Goal: Information Seeking & Learning: Learn about a topic

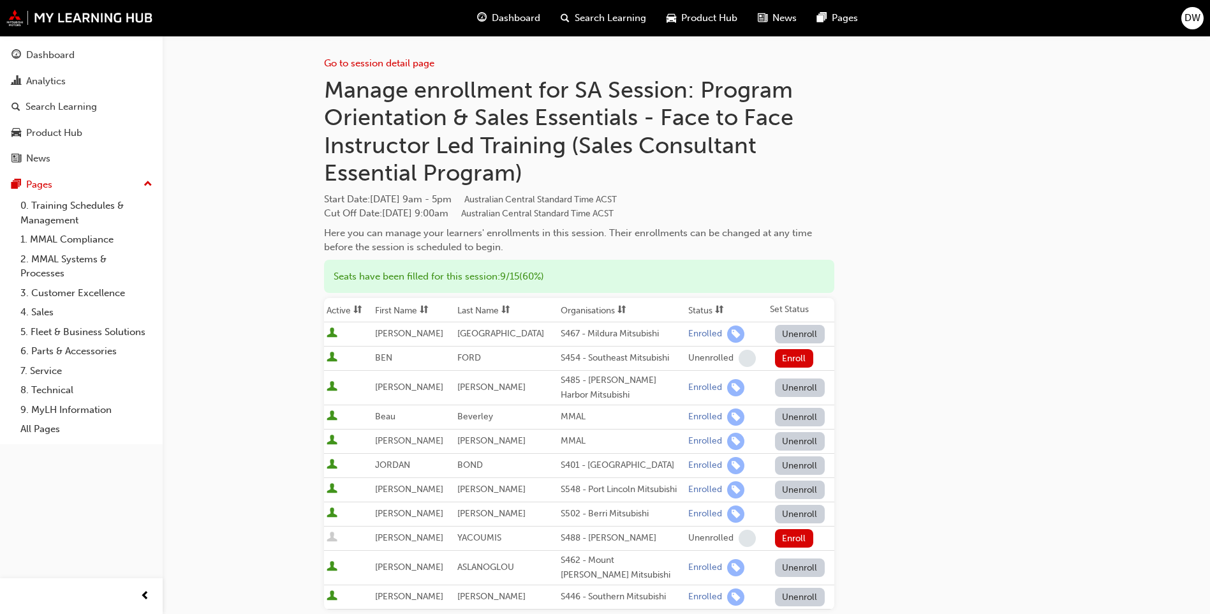
scroll to position [128, 0]
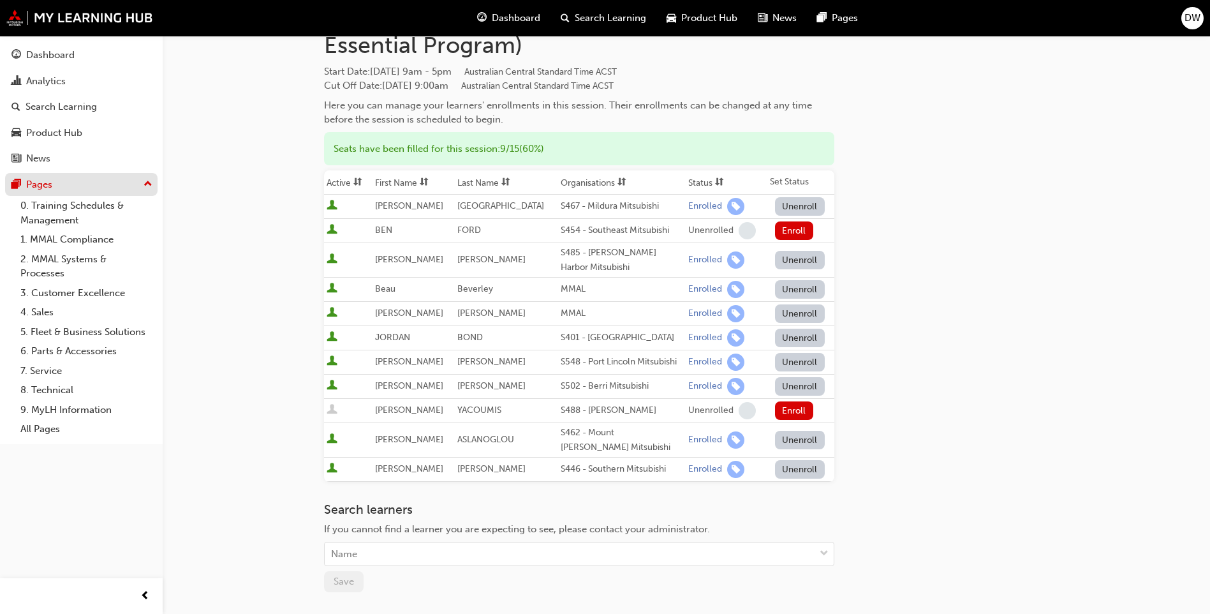
click at [114, 193] on button "Pages" at bounding box center [81, 185] width 153 height 24
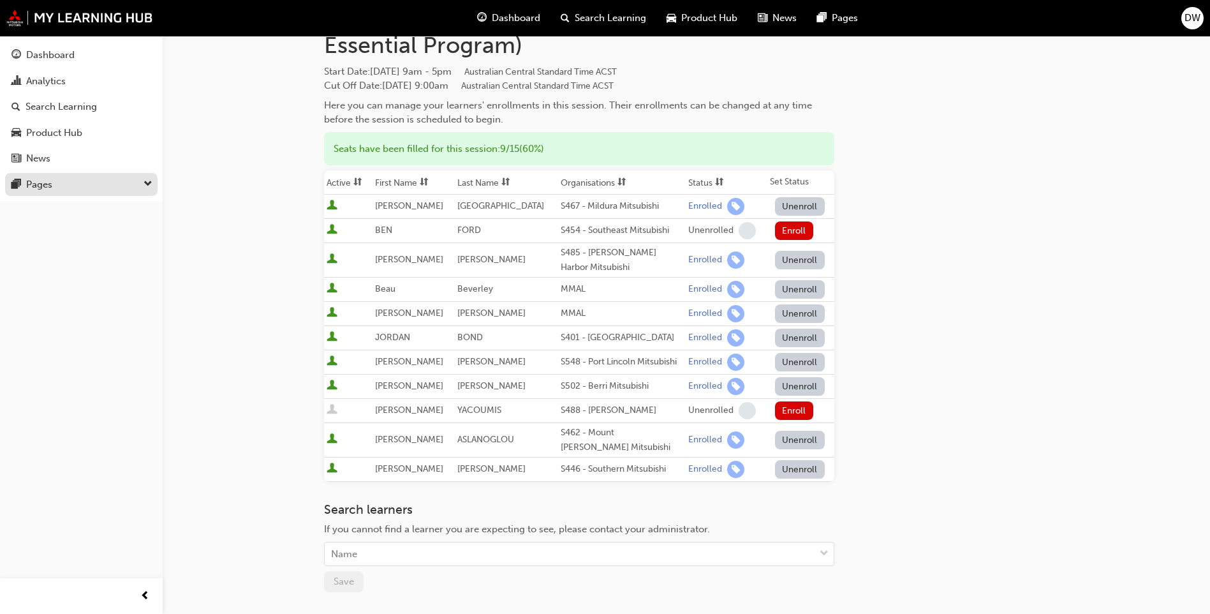
click at [105, 193] on button "Pages" at bounding box center [81, 185] width 153 height 24
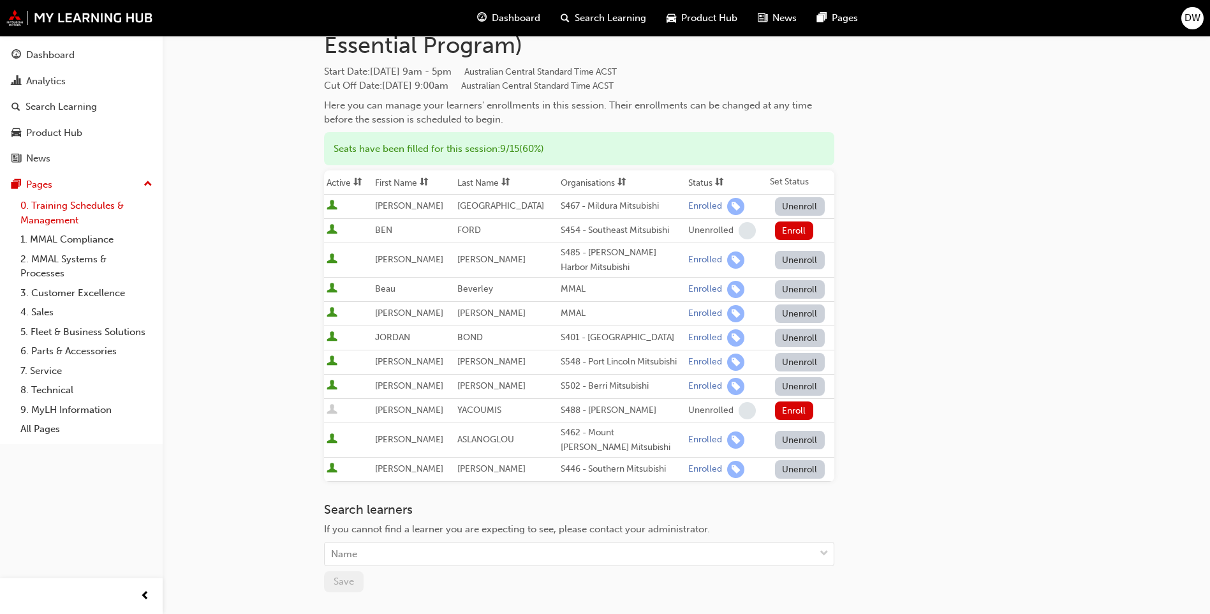
click at [73, 220] on link "0. Training Schedules & Management" at bounding box center [86, 213] width 142 height 34
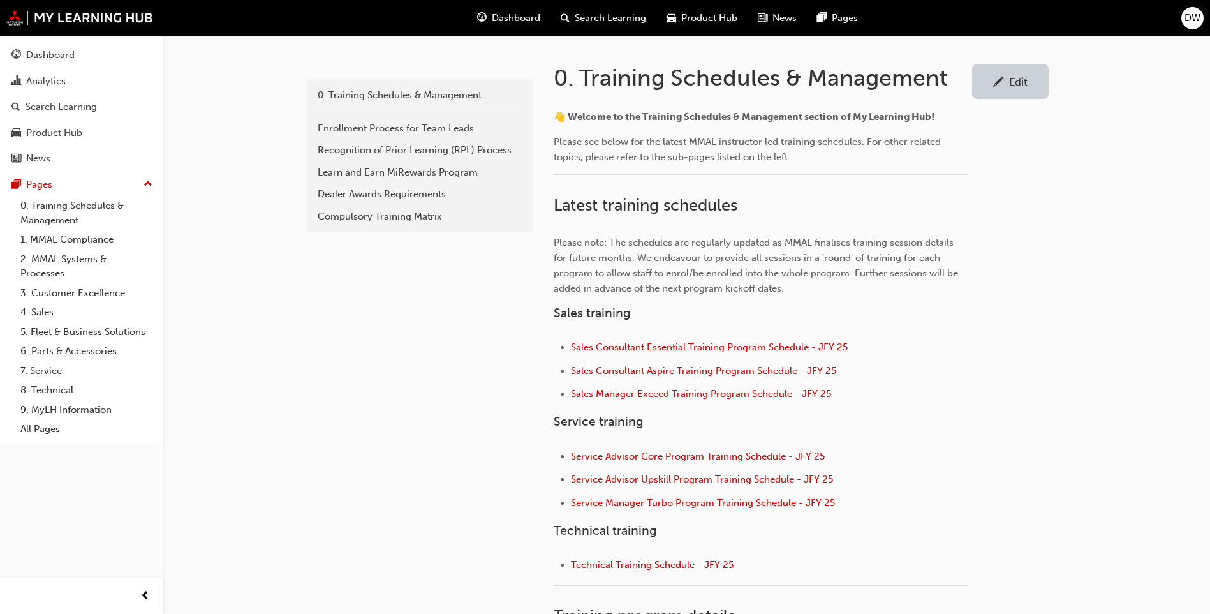
scroll to position [319, 0]
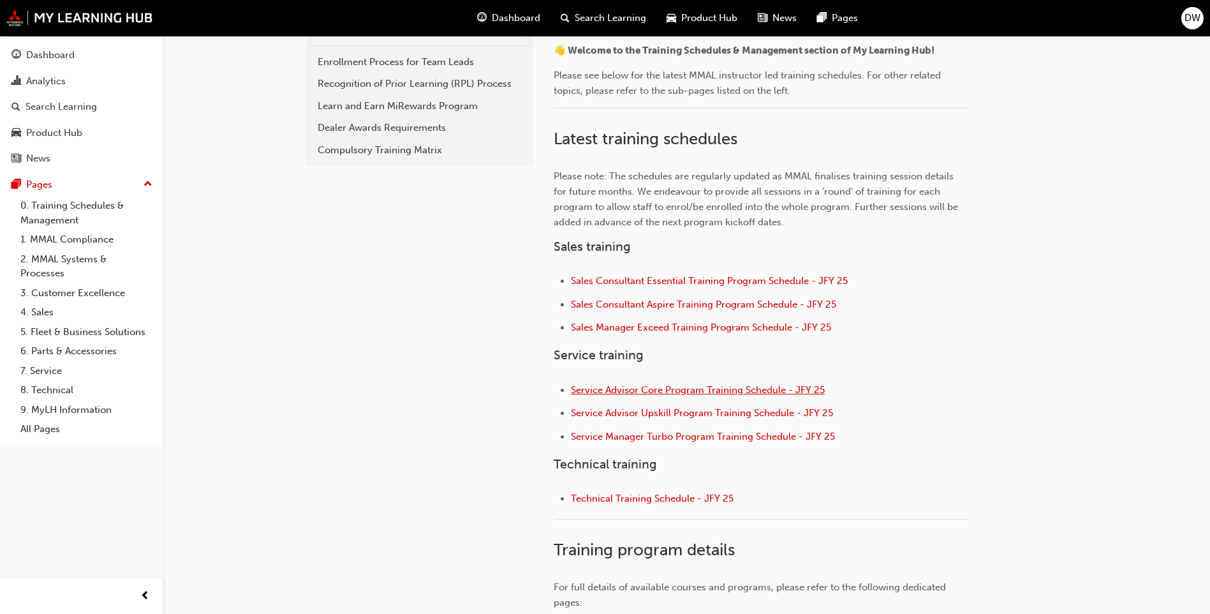
click at [732, 391] on span "Service Advisor Core Program Training Schedule - JFY 25" at bounding box center [698, 389] width 254 height 11
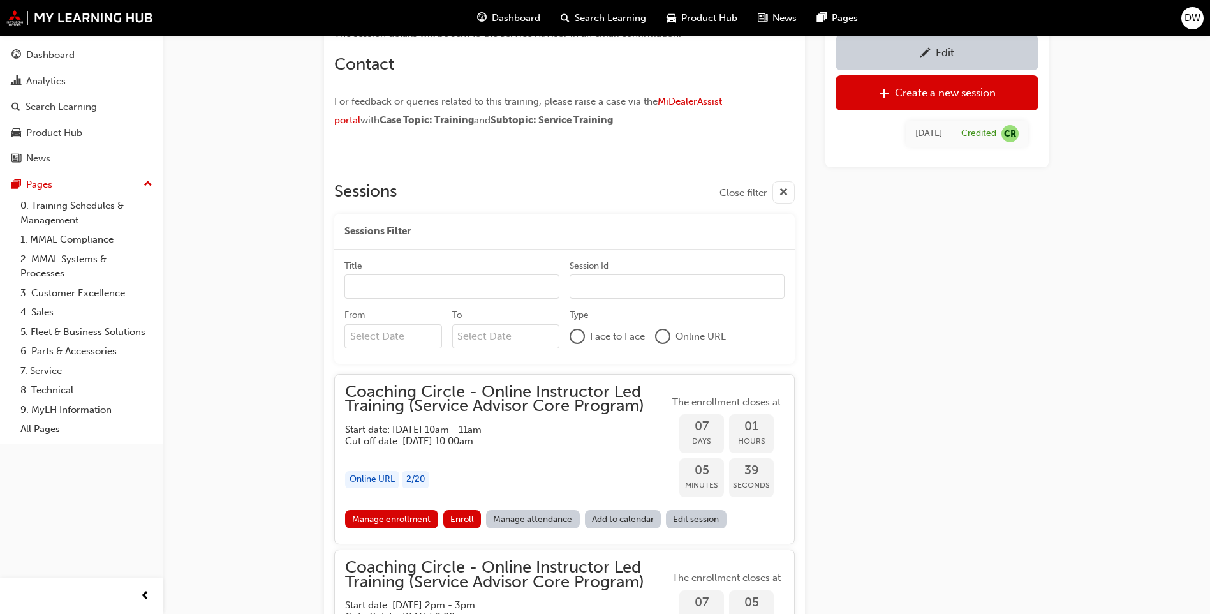
scroll to position [822, 0]
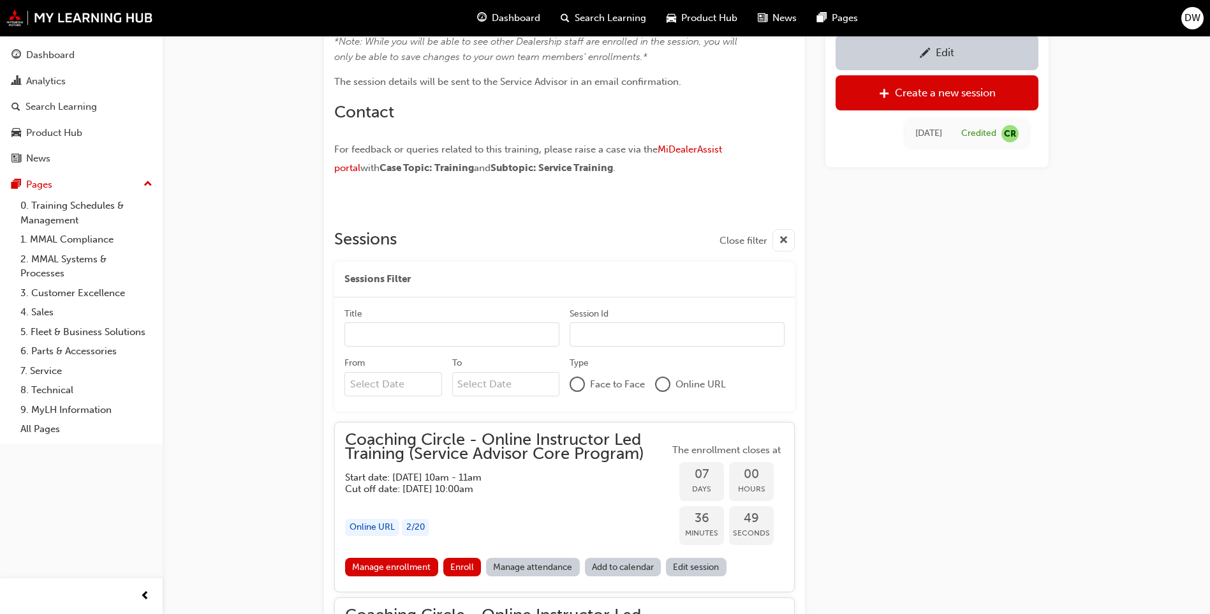
scroll to position [822, 0]
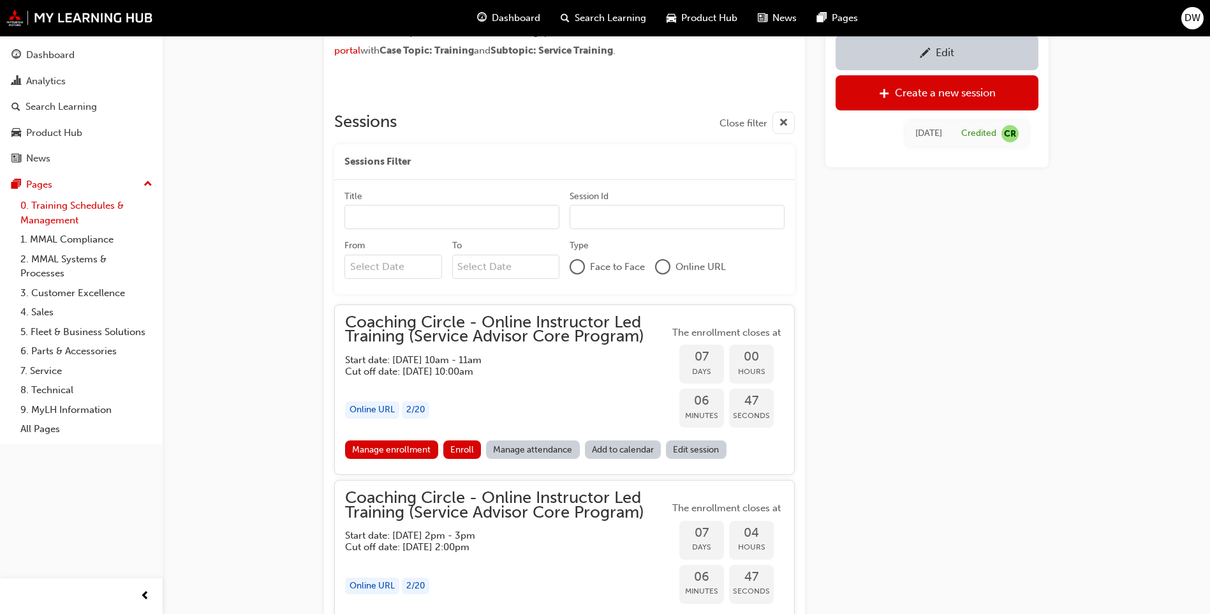
click at [48, 211] on link "0. Training Schedules & Management" at bounding box center [86, 213] width 142 height 34
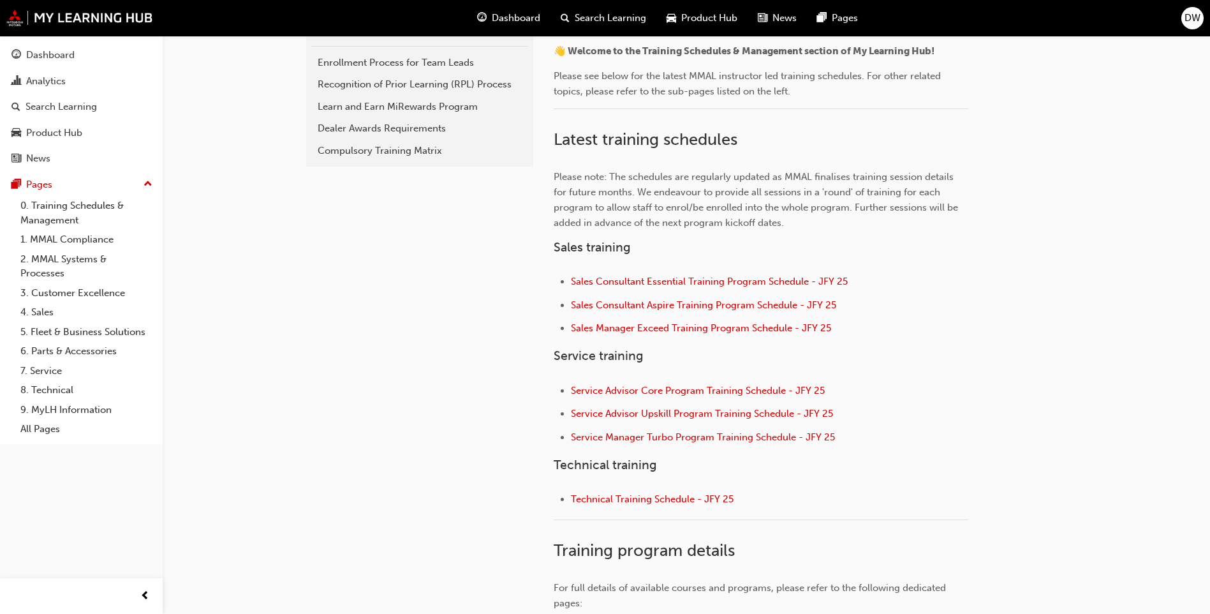
scroll to position [319, 0]
click at [666, 284] on span "Sales Consultant Essential Training Program Schedule - JFY 25" at bounding box center [709, 280] width 277 height 11
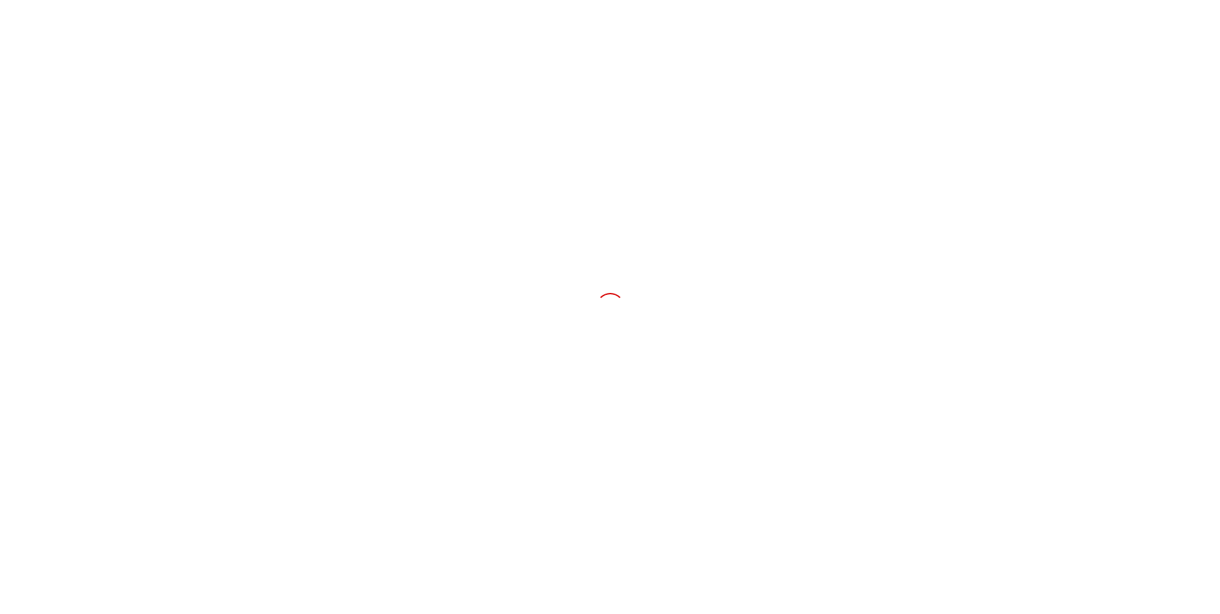
click at [821, 333] on div at bounding box center [610, 307] width 1220 height 614
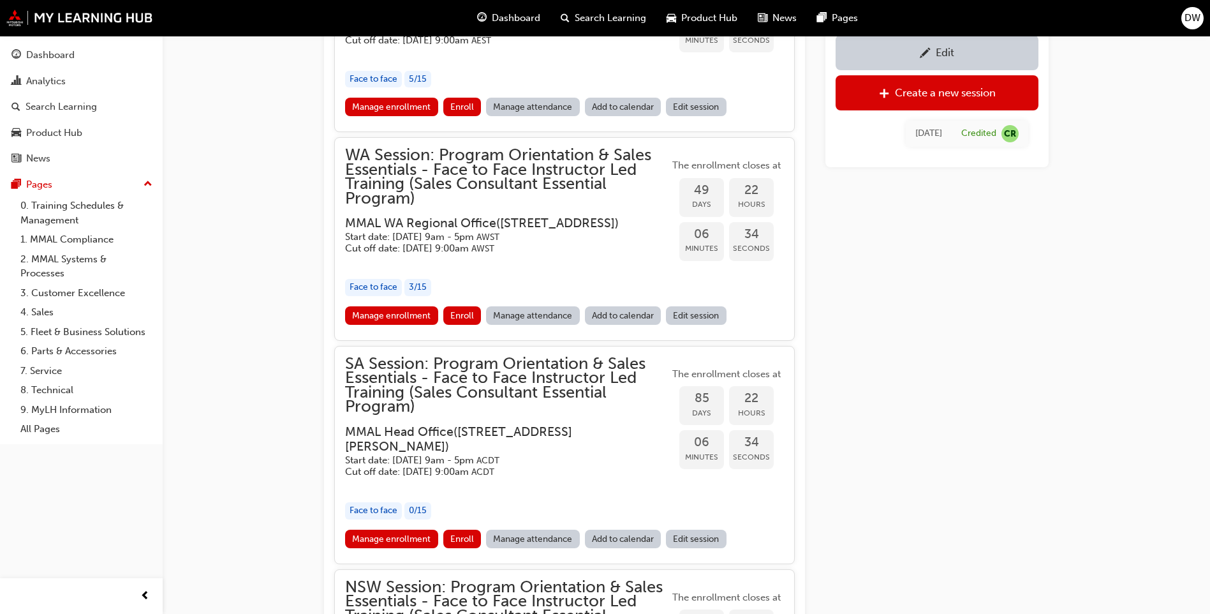
scroll to position [2134, 0]
click at [412, 324] on link "Manage enrollment" at bounding box center [391, 315] width 93 height 19
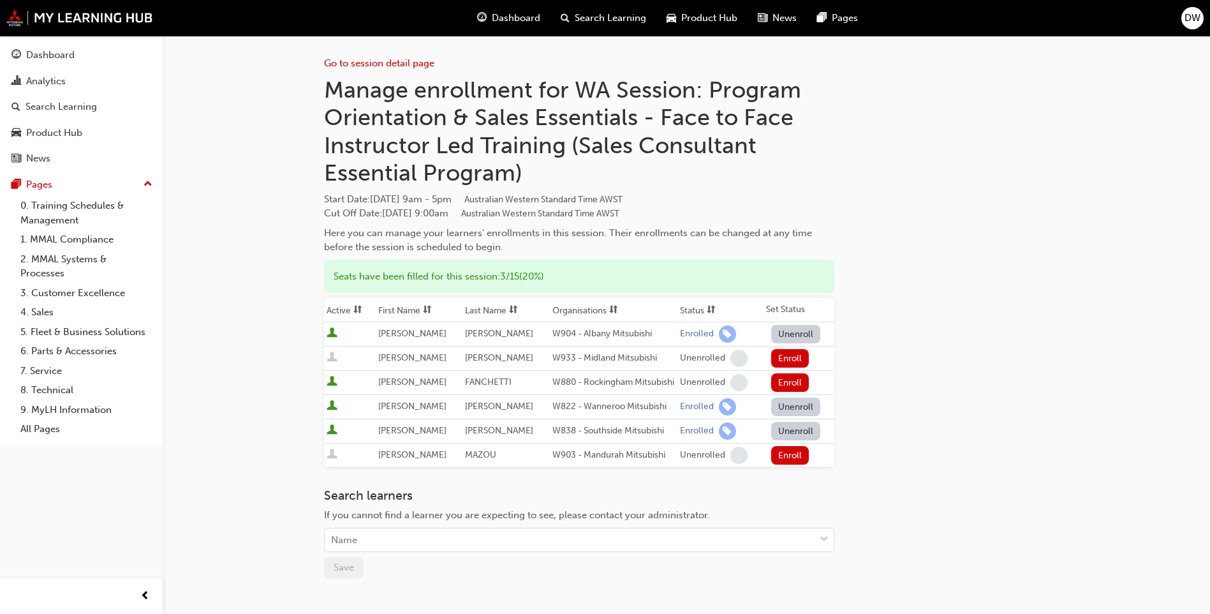
click at [997, 177] on div "Go to session detail page Manage enrollment for WA Session: Program Orientation…" at bounding box center [686, 356] width 725 height 641
click at [43, 200] on link "0. Training Schedules & Management" at bounding box center [86, 213] width 142 height 34
